Goal: Information Seeking & Learning: Learn about a topic

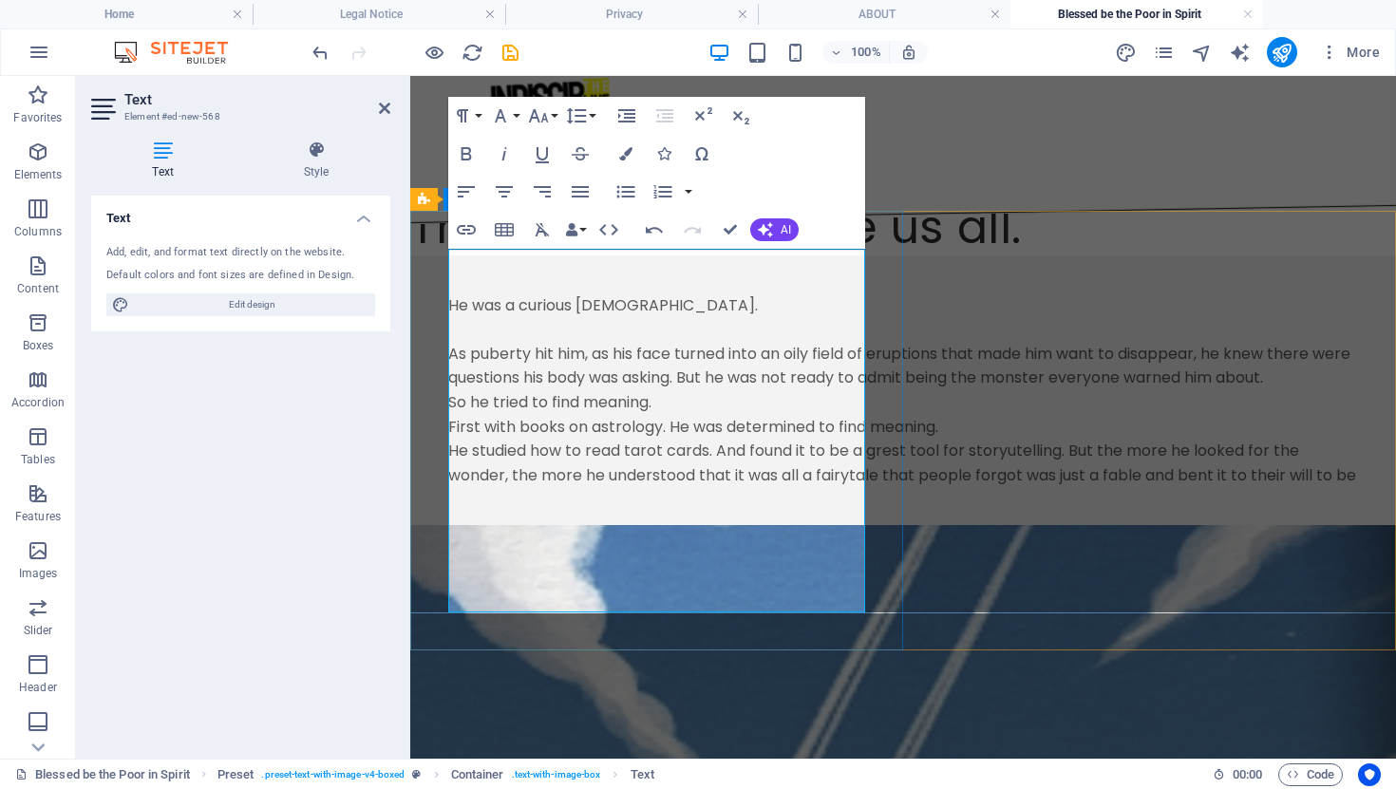
click at [686, 487] on p "He studied how to read tarot cards. And found it to be a grest tool for storyut…" at bounding box center [903, 463] width 910 height 48
click at [485, 487] on p "He studied how to read tarot cards. And found it to be a grest tool for storyut…" at bounding box center [903, 463] width 910 height 48
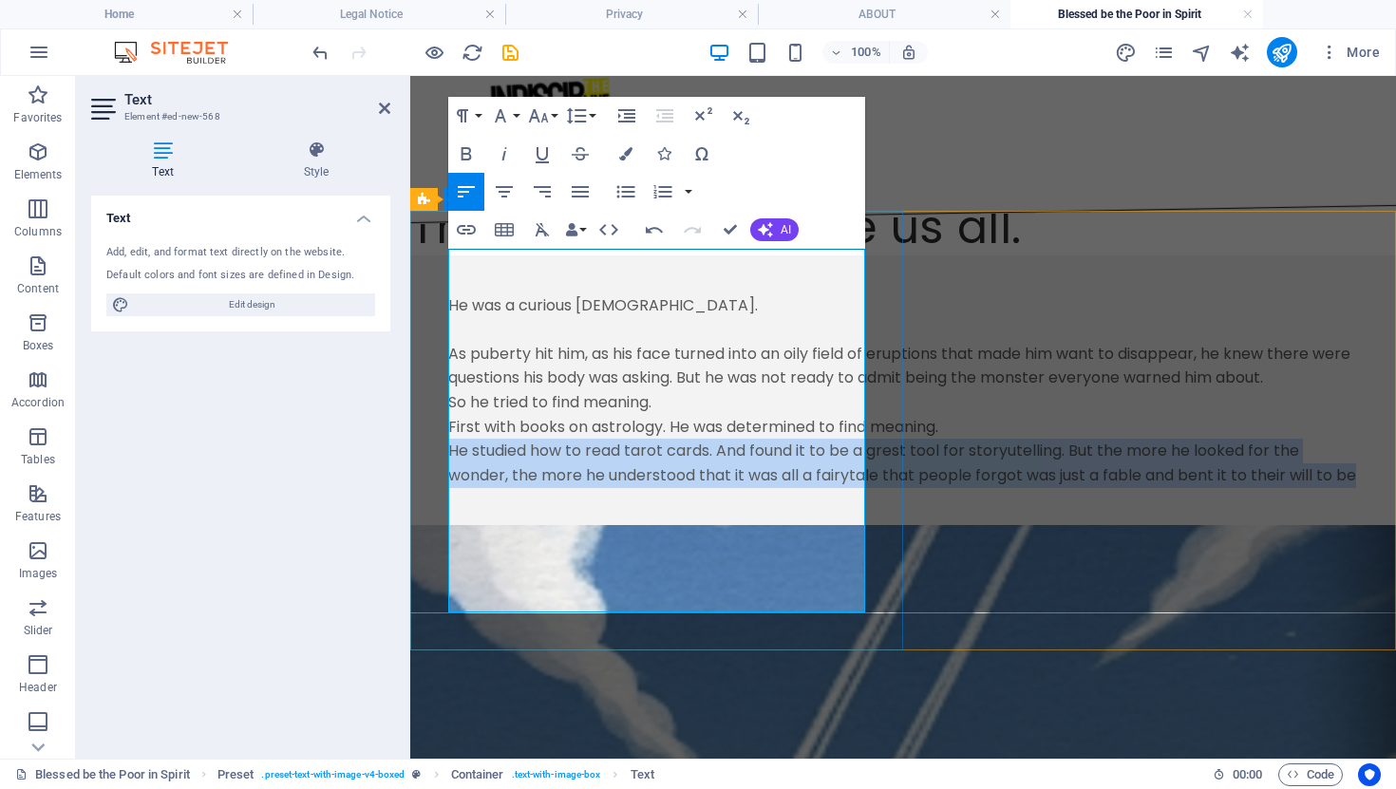
click at [485, 487] on p "He studied how to read tarot cards. And found it to be a grest tool for storyut…" at bounding box center [903, 463] width 910 height 48
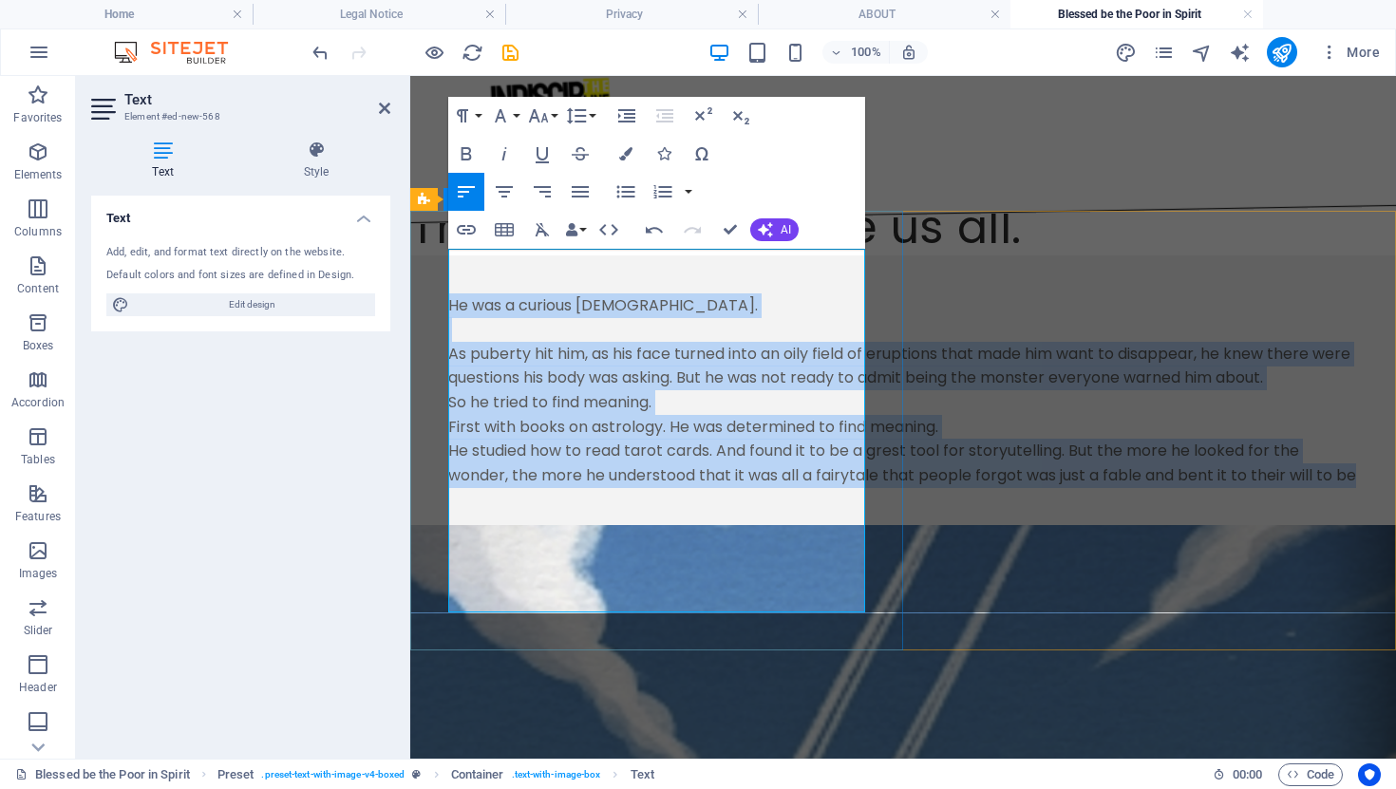
copy div "He was a curious [DEMOGRAPHIC_DATA]. As puberty hit him, as his face turned int…"
